Goal: Information Seeking & Learning: Learn about a topic

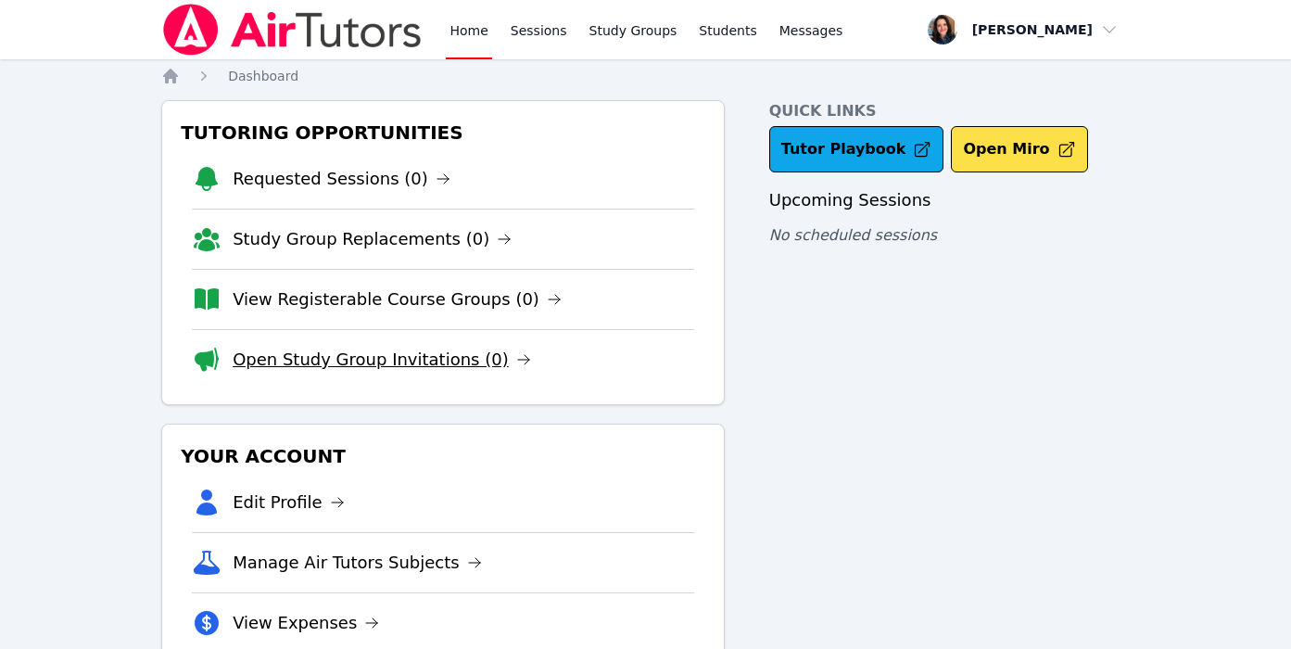
click at [458, 362] on link "Open Study Group Invitations (0)" at bounding box center [382, 360] width 298 height 26
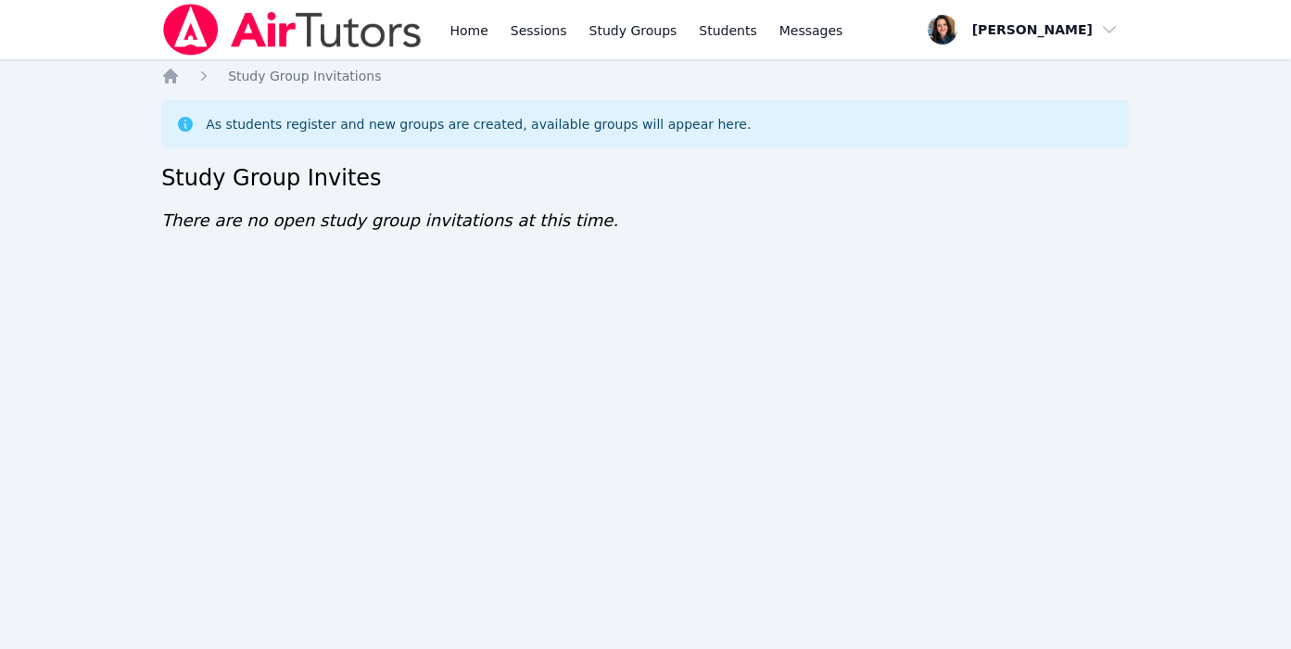
click at [441, 28] on div "Home Sessions Study Groups Students Messages" at bounding box center [503, 29] width 685 height 59
click at [465, 32] on link "Home" at bounding box center [468, 29] width 45 height 59
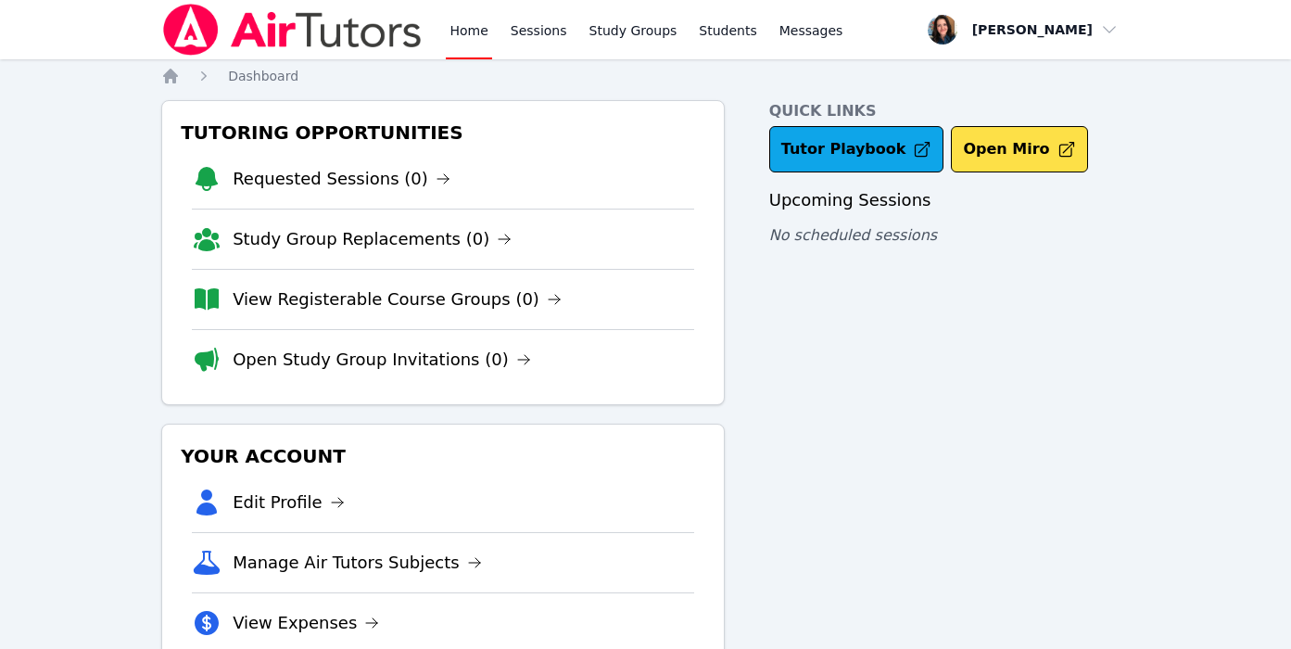
click at [497, 294] on link "View Registerable Course Groups (0)" at bounding box center [397, 299] width 329 height 26
